Goal: Browse casually: Explore the website without a specific task or goal

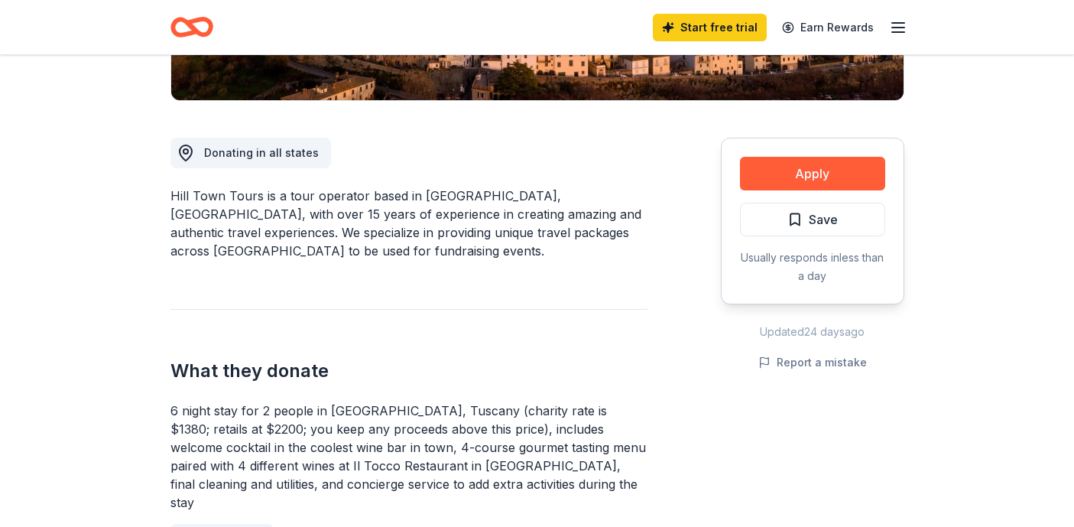
scroll to position [365, 0]
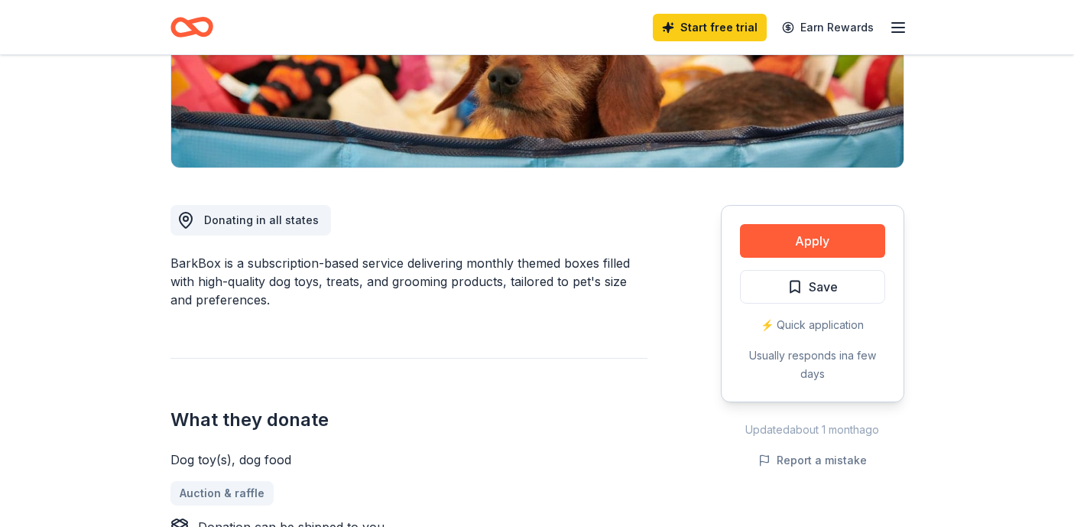
scroll to position [195, 0]
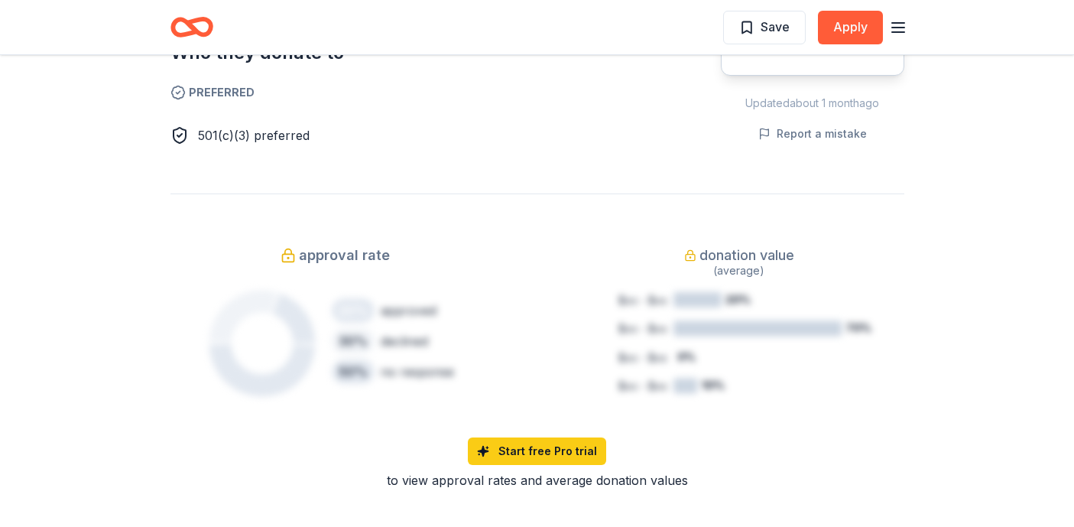
scroll to position [1099, 0]
